Goal: Information Seeking & Learning: Find specific fact

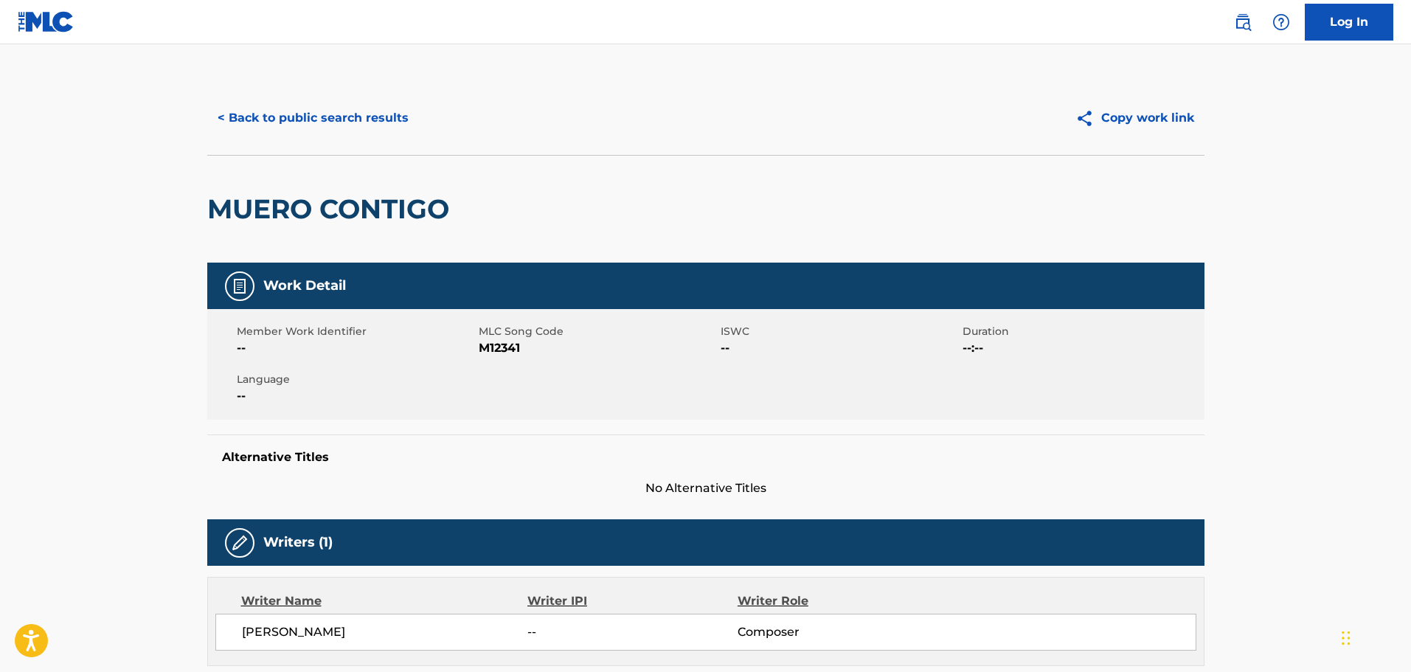
click at [387, 116] on button "< Back to public search results" at bounding box center [313, 118] width 212 height 37
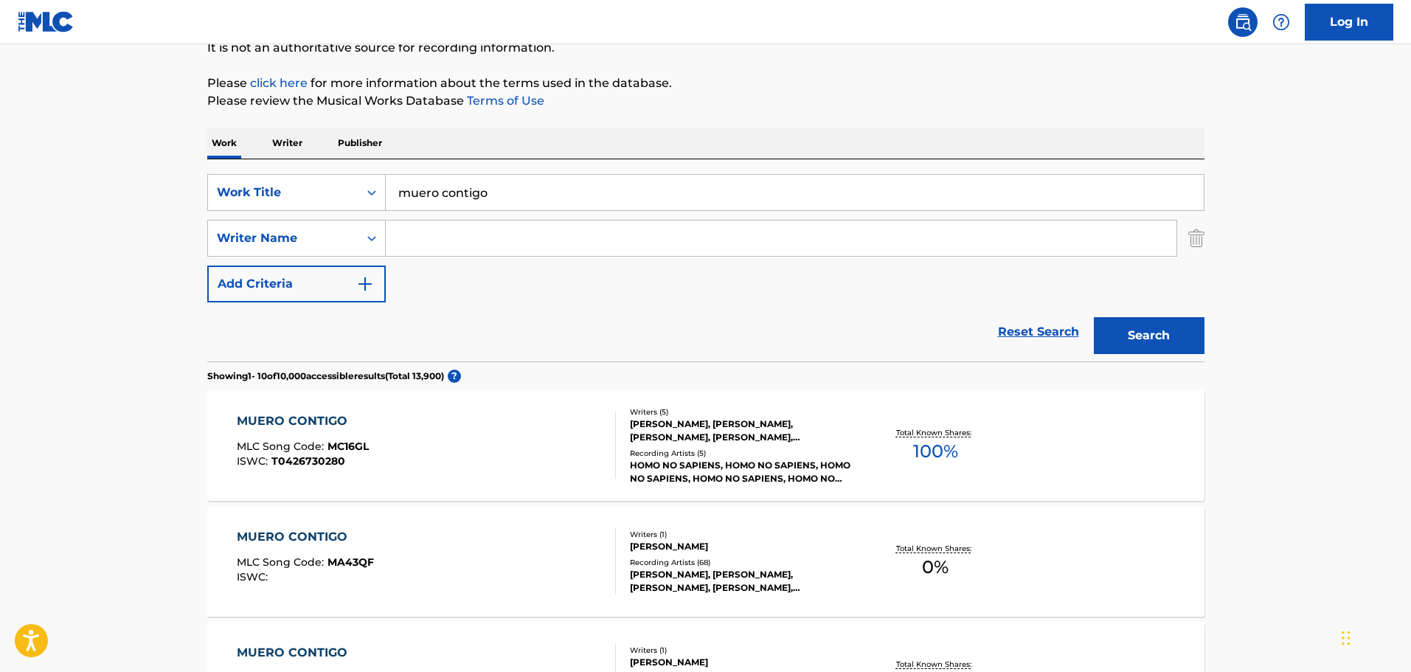
scroll to position [148, 0]
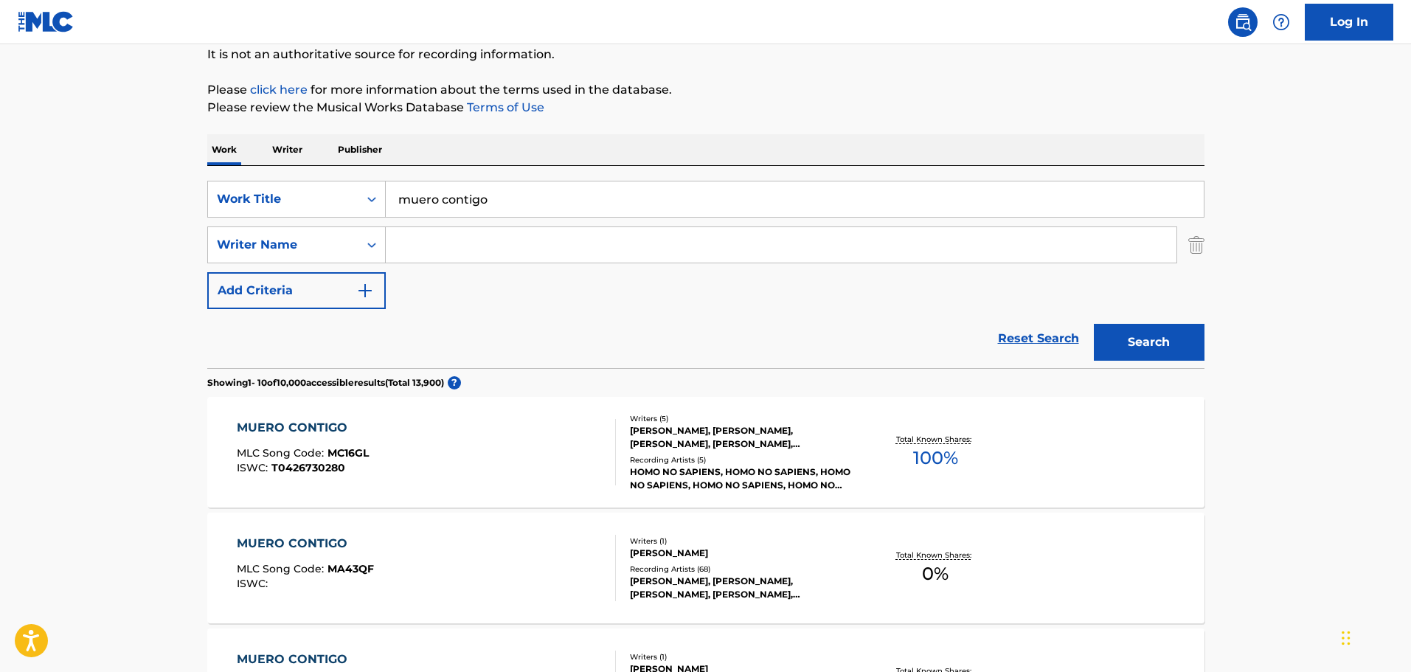
drag, startPoint x: 524, startPoint y: 193, endPoint x: 173, endPoint y: 207, distance: 350.7
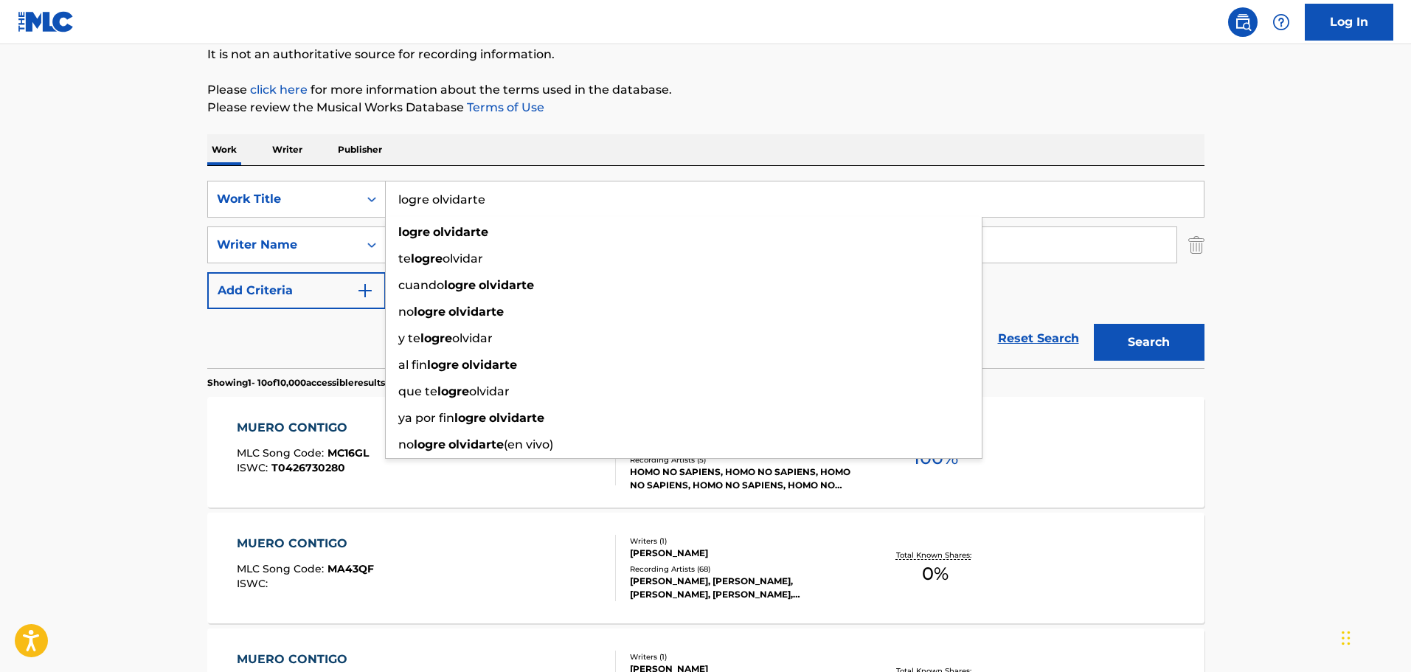
type input "logre olvidarte"
click at [1094, 324] on button "Search" at bounding box center [1149, 342] width 111 height 37
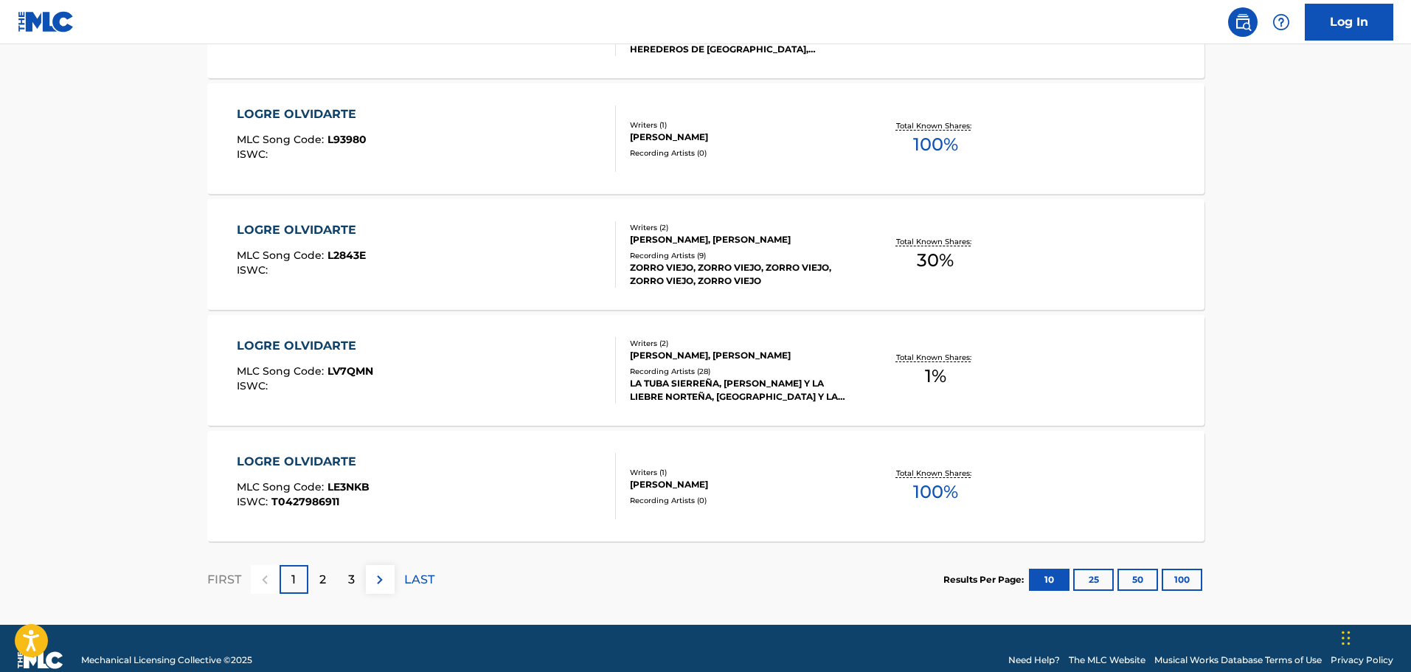
scroll to position [1180, 0]
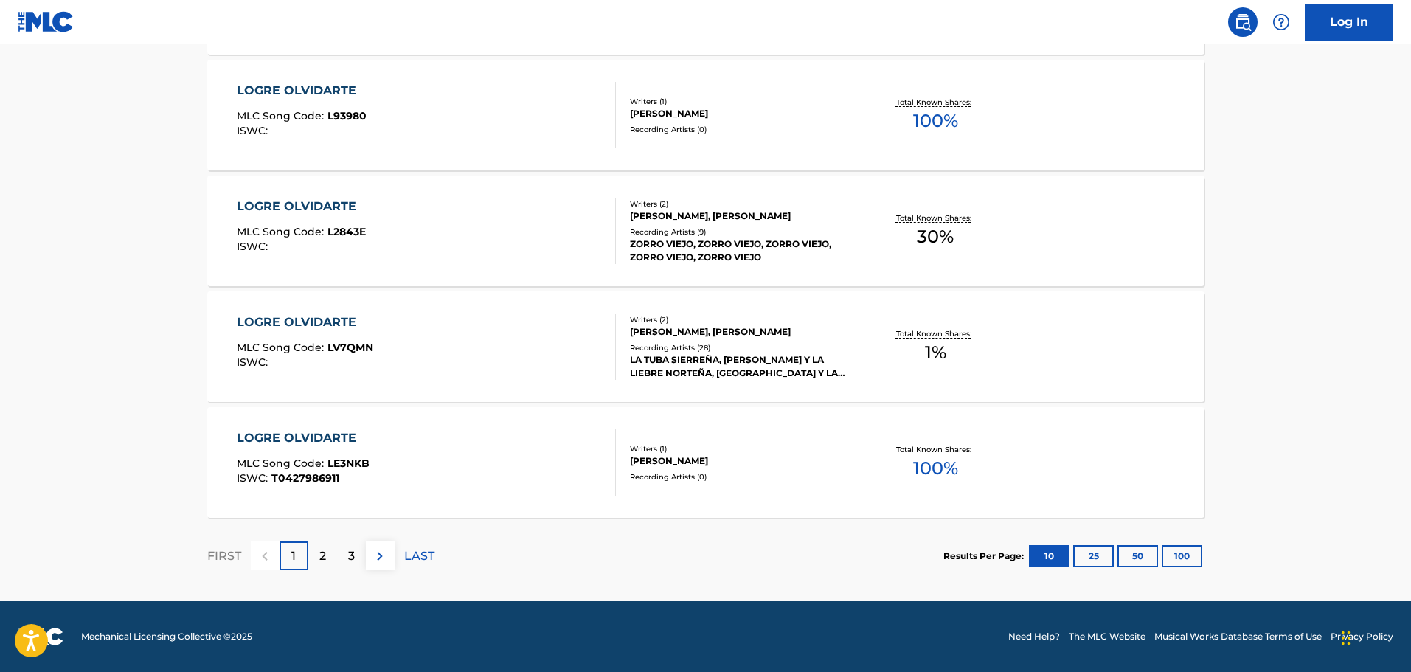
click at [320, 555] on p "2" at bounding box center [322, 556] width 7 height 18
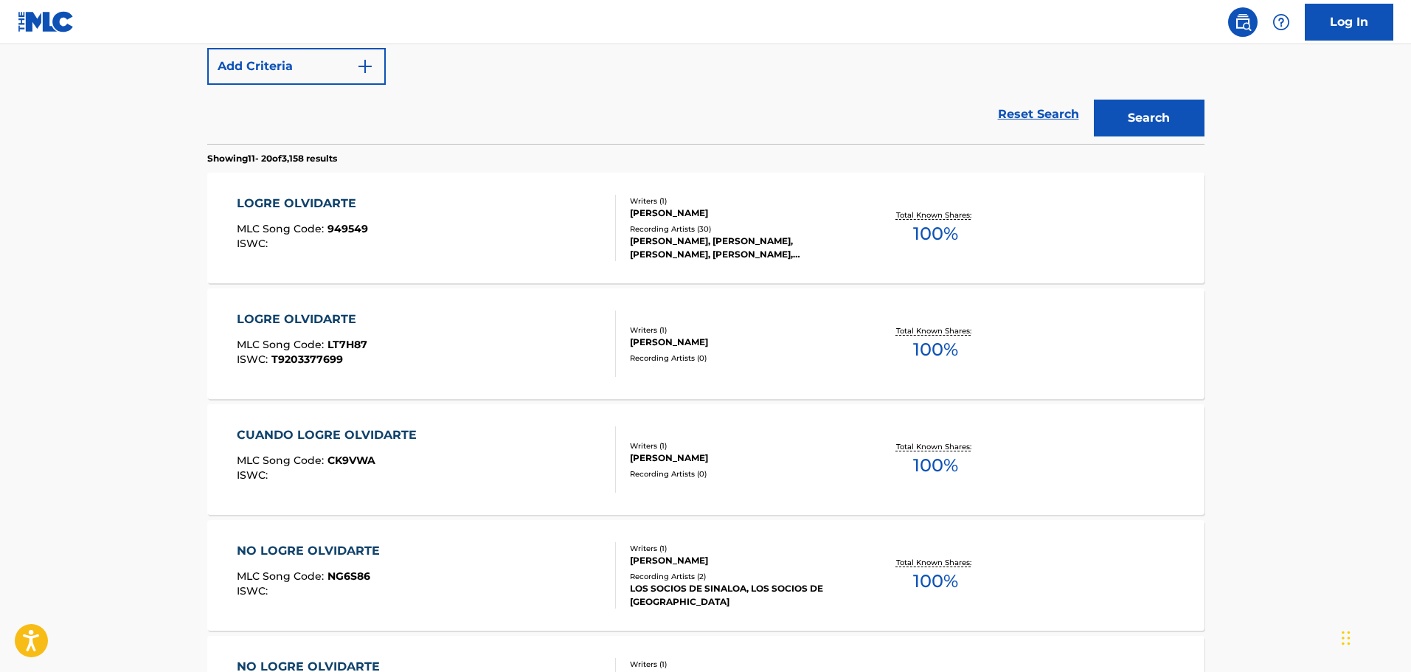
scroll to position [368, 0]
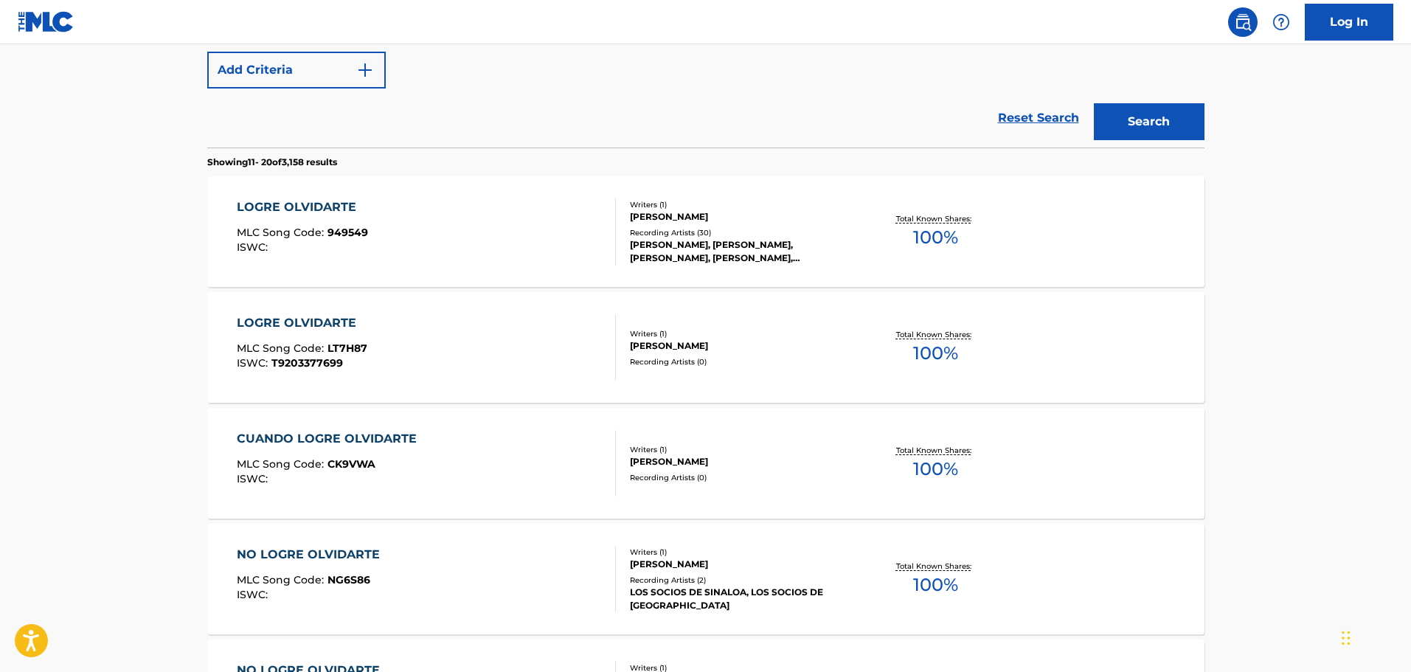
click at [379, 222] on div "LOGRE OLVIDARTE MLC Song Code : 949549 ISWC :" at bounding box center [426, 231] width 379 height 66
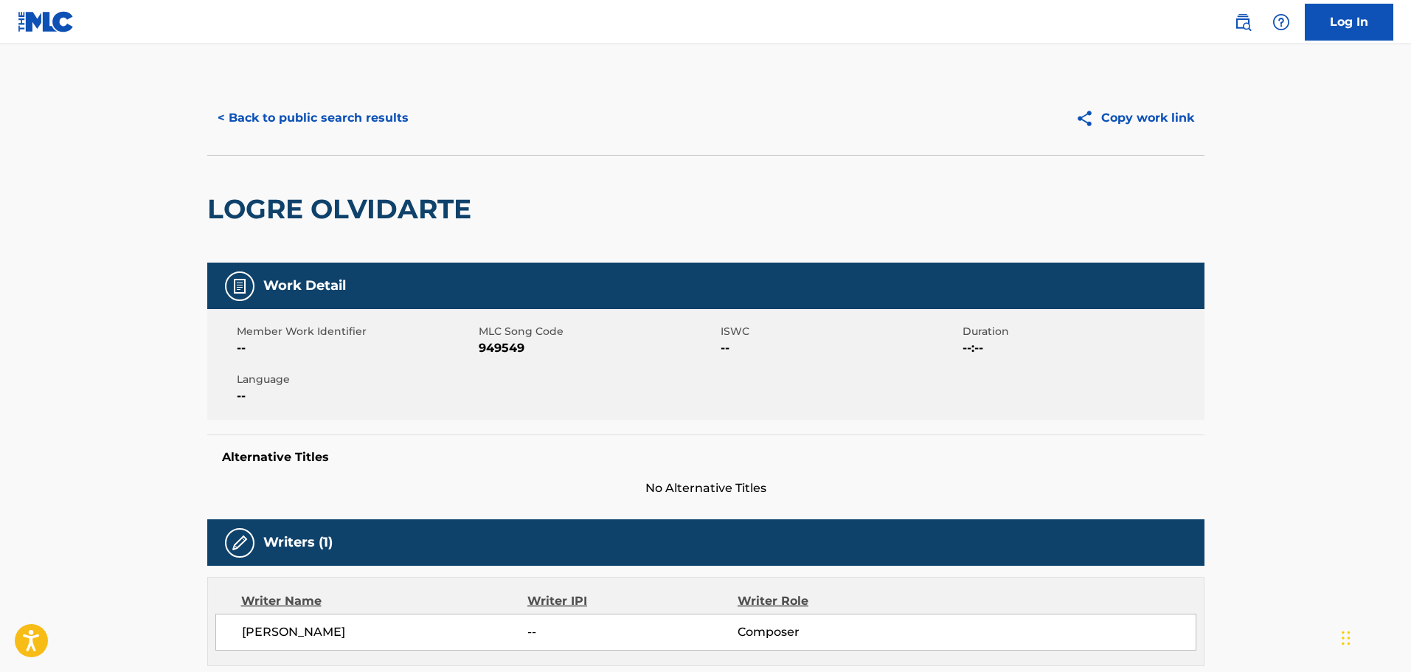
click at [353, 117] on button "< Back to public search results" at bounding box center [313, 118] width 212 height 37
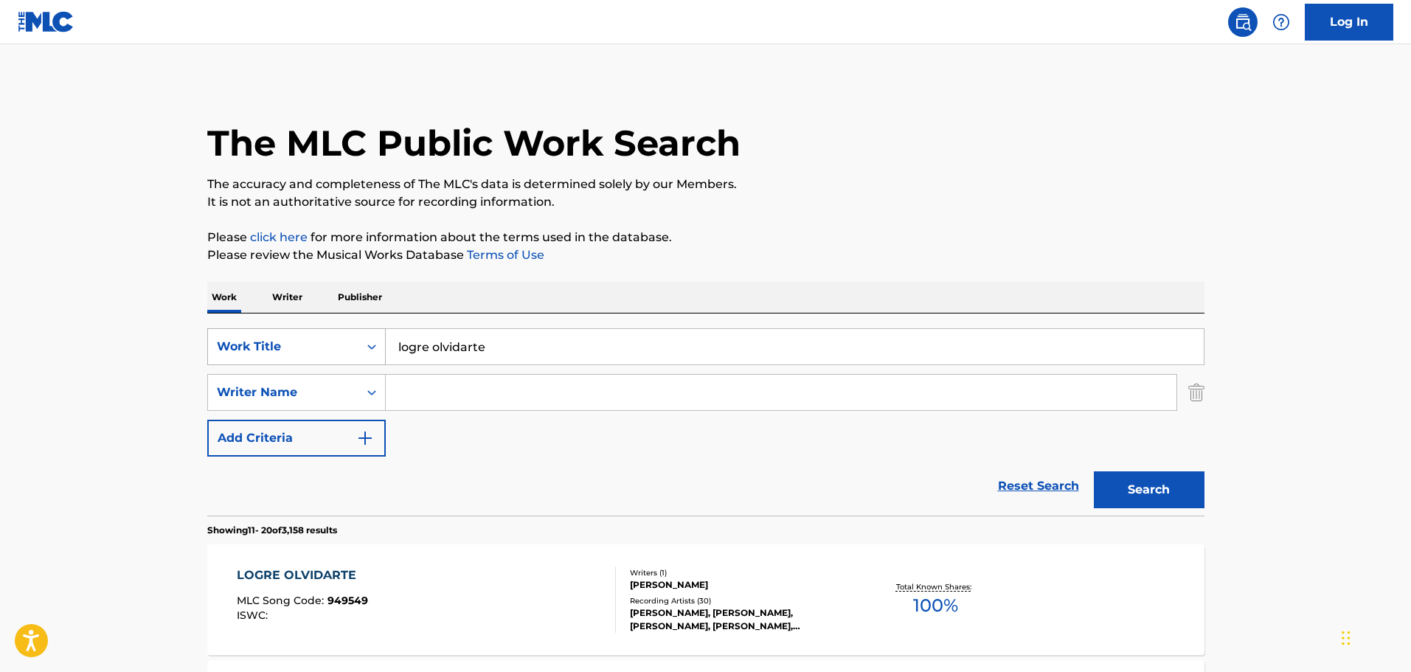
drag, startPoint x: 539, startPoint y: 346, endPoint x: 218, endPoint y: 338, distance: 321.0
click at [220, 338] on div "SearchWithCriteria32004ea5-44d5-42c3-80e5-038b55c66561 Work Title logre olvidar…" at bounding box center [705, 346] width 997 height 37
type input "dejalo que hable"
click at [1094, 471] on button "Search" at bounding box center [1149, 489] width 111 height 37
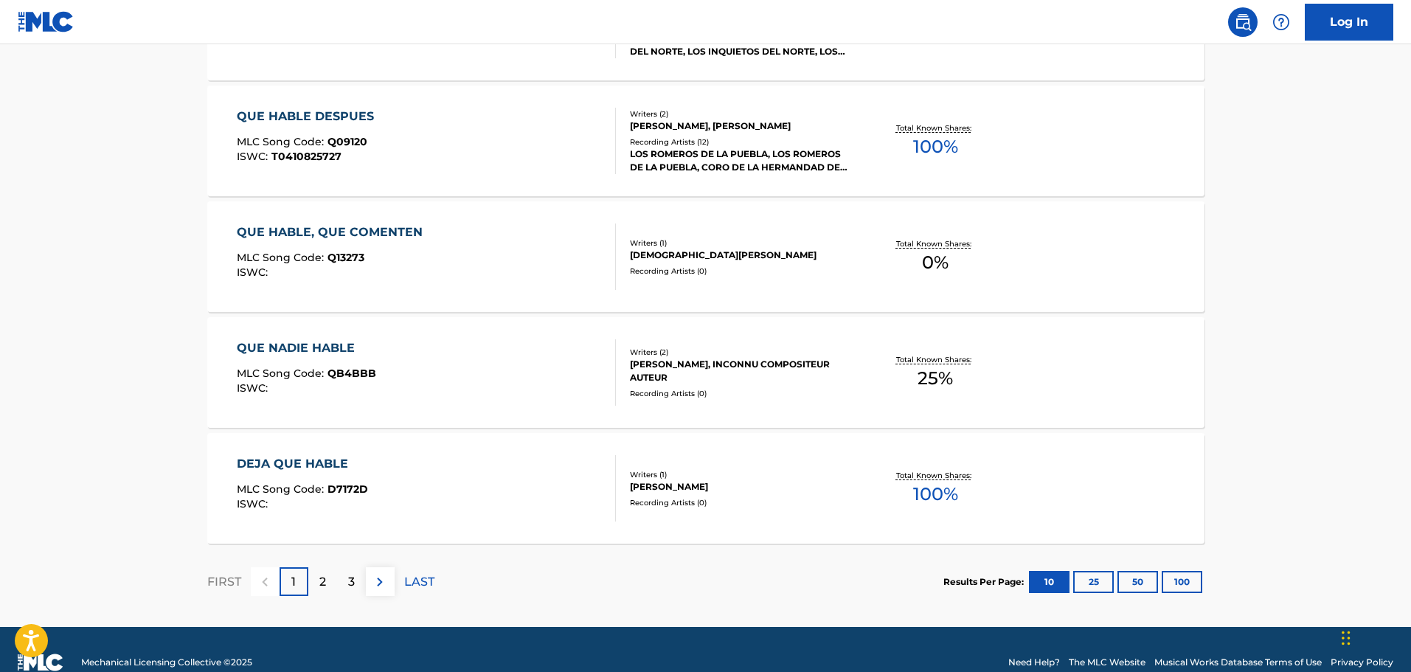
scroll to position [1180, 0]
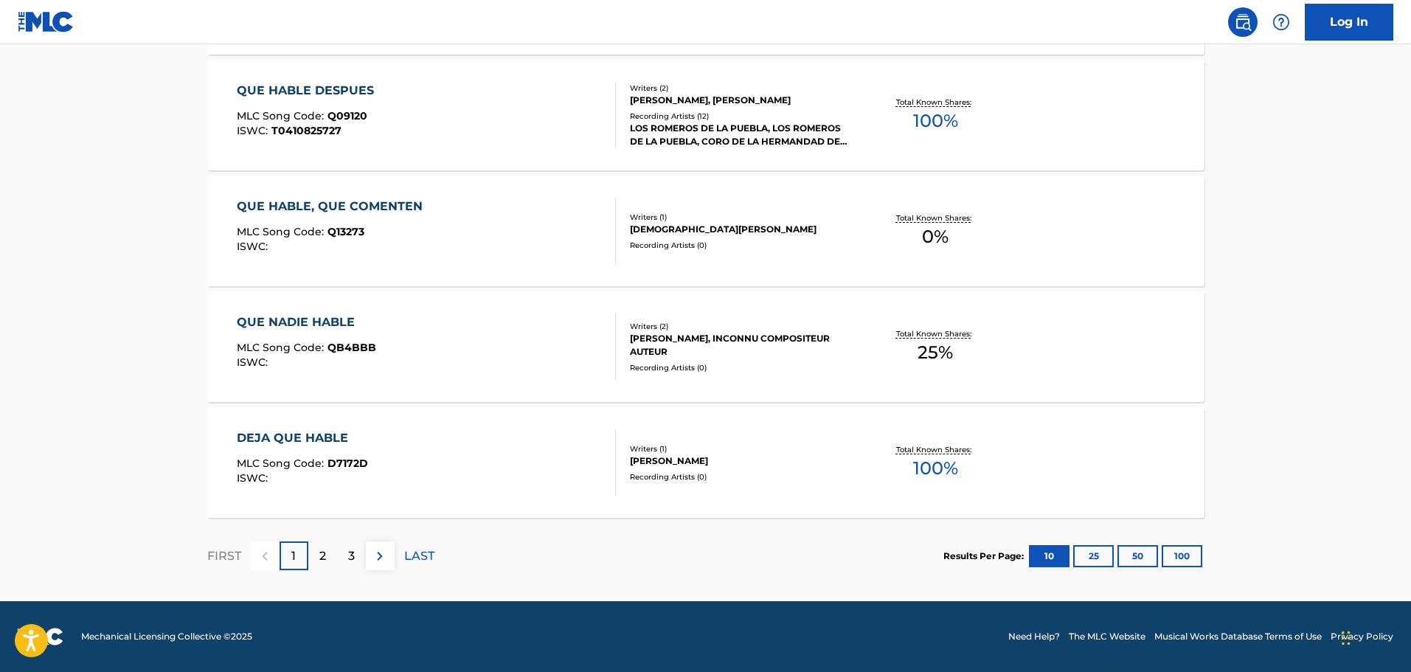
click at [311, 557] on div "2" at bounding box center [322, 556] width 29 height 29
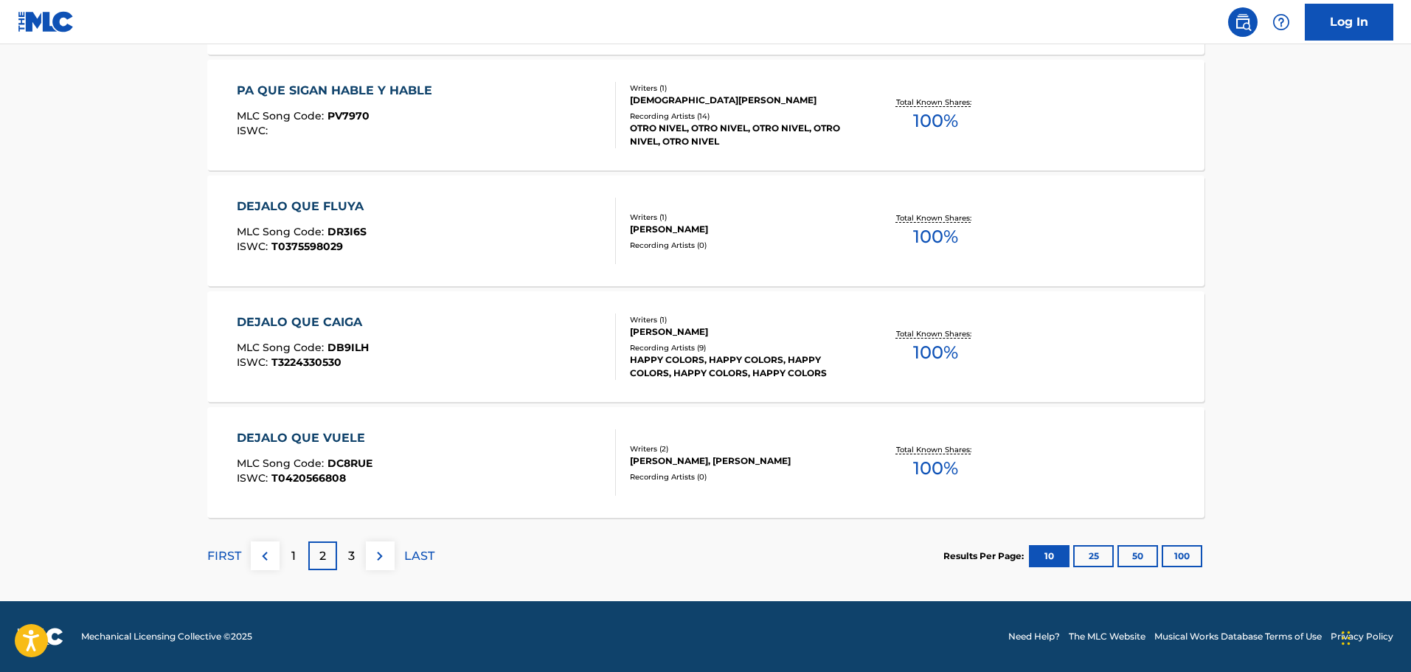
click at [352, 561] on p "3" at bounding box center [351, 556] width 7 height 18
